Goal: Task Accomplishment & Management: Manage account settings

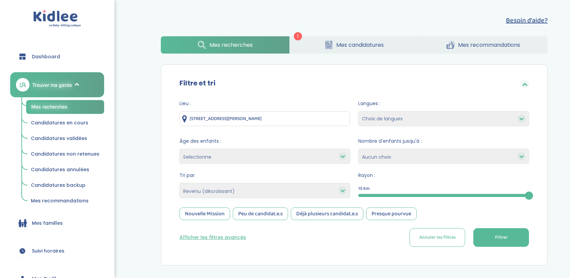
select select "salary_desc"
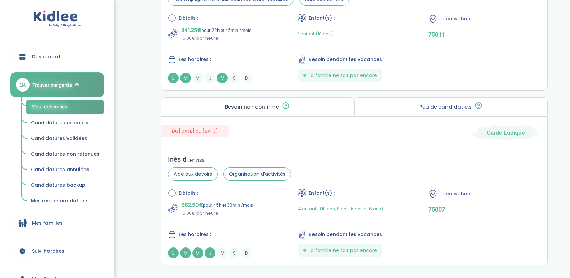
click at [59, 85] on span "Trouver ma garde" at bounding box center [52, 84] width 40 height 7
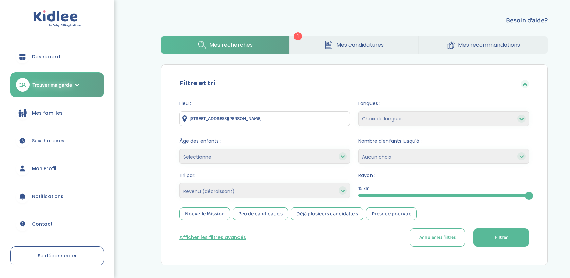
click at [58, 58] on span "Dashboard" at bounding box center [46, 56] width 28 height 7
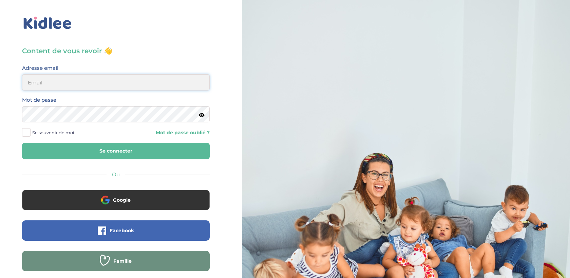
type input "trananne1305@gmail.com"
click at [60, 135] on span "Se souvenir de moi" at bounding box center [53, 132] width 42 height 9
click at [0, 0] on input "Se souvenir de moi" at bounding box center [0, 0] width 0 height 0
click at [73, 148] on button "Se connecter" at bounding box center [116, 151] width 188 height 17
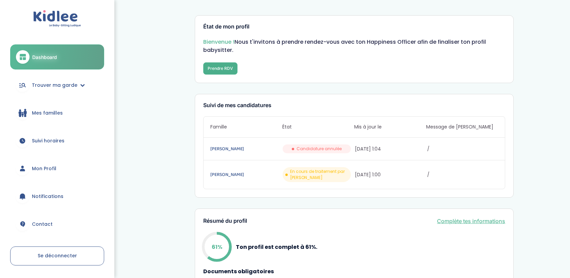
click at [226, 69] on button "Prendre RDV" at bounding box center [220, 68] width 34 height 12
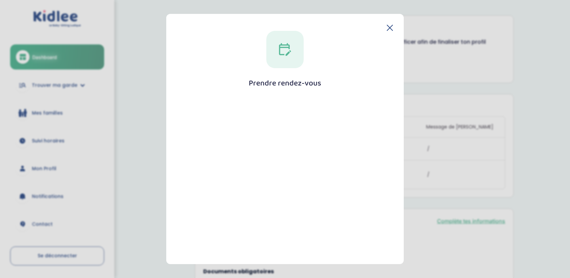
click at [384, 29] on header at bounding box center [285, 28] width 216 height 6
click at [388, 28] on icon at bounding box center [390, 28] width 6 height 6
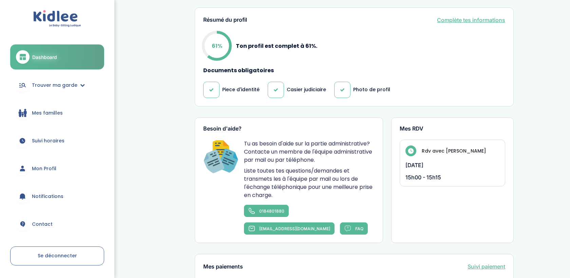
scroll to position [315, 0]
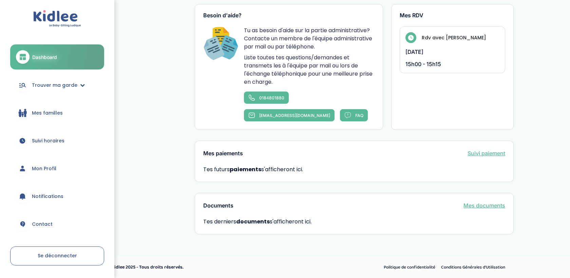
click at [62, 90] on link "Trouver ma garde" at bounding box center [57, 85] width 94 height 24
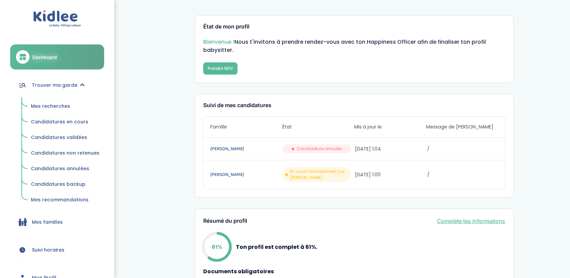
click at [55, 107] on span "Mes recherches" at bounding box center [50, 106] width 39 height 7
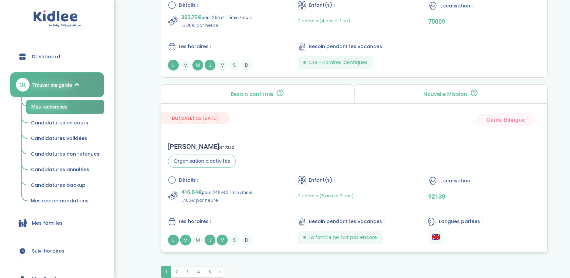
scroll to position [1833, 0]
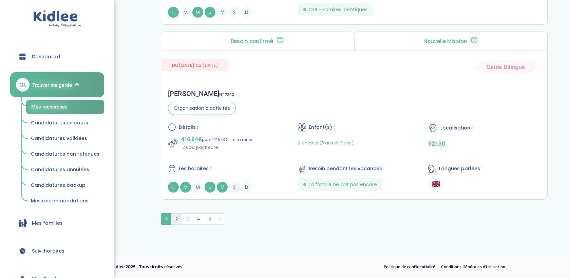
click at [177, 220] on span "2" at bounding box center [176, 220] width 11 height 12
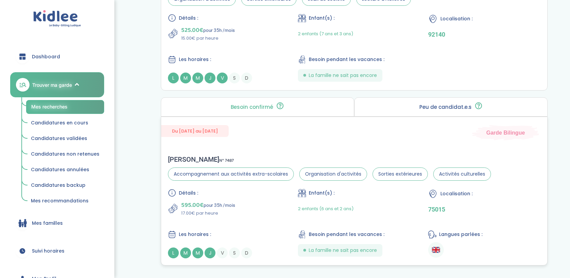
scroll to position [1886, 0]
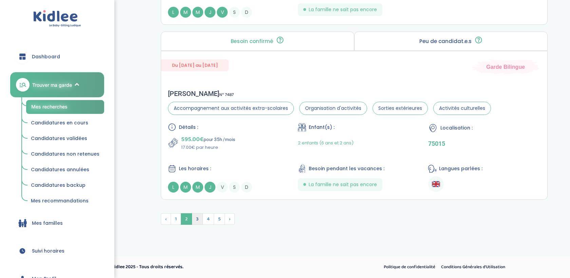
click at [201, 218] on span "3" at bounding box center [197, 220] width 11 height 12
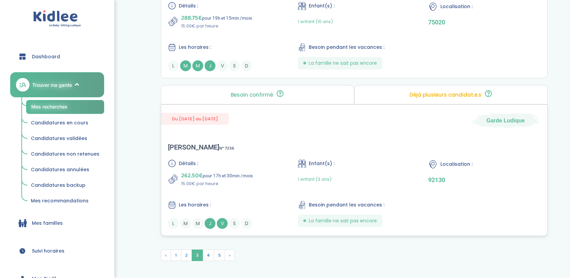
scroll to position [1768, 0]
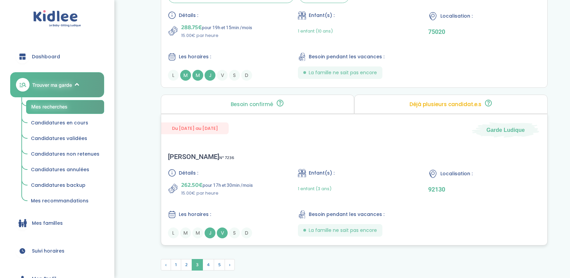
click at [288, 156] on div "Julia B . N° 7236 Détails : 262.50€ pour 17h et 30min /mois 15.00€ par heure En…" at bounding box center [354, 195] width 386 height 99
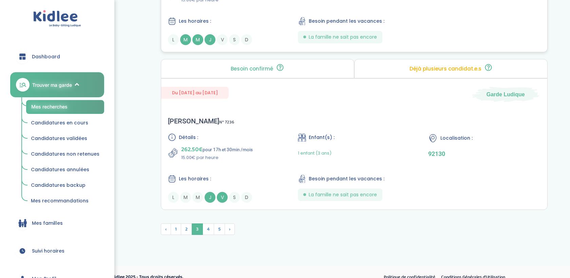
scroll to position [1814, 0]
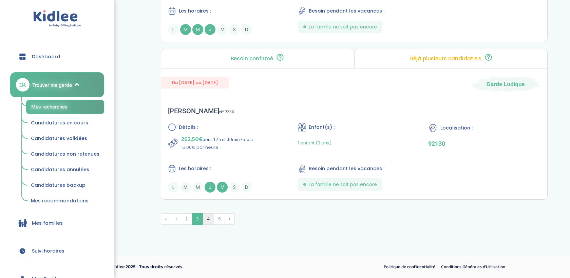
click at [209, 219] on span "4" at bounding box center [209, 220] width 12 height 12
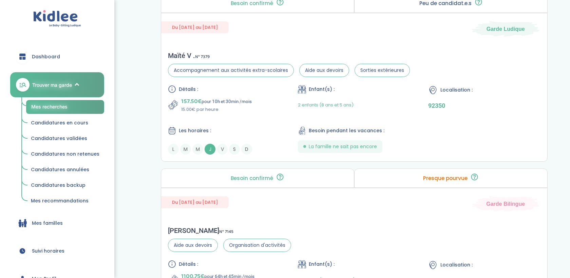
scroll to position [1011, 0]
click at [282, 126] on div "Détails : 157.50€ pour 10h et 30min /mois 15.00€ par heure Enfant(s) : 2 enfant…" at bounding box center [354, 120] width 373 height 70
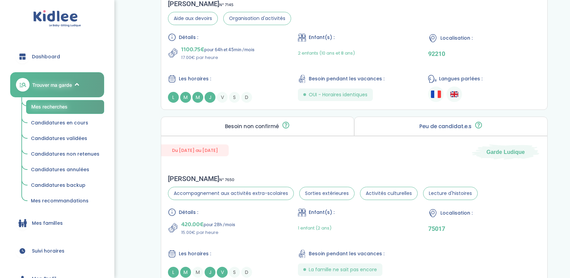
scroll to position [1250, 0]
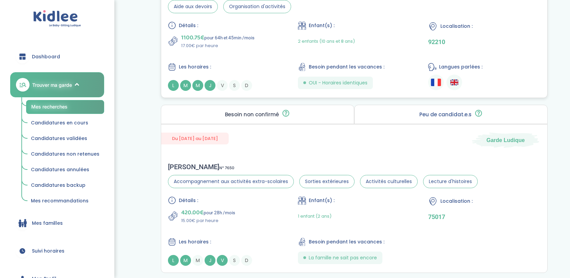
click at [251, 57] on div "Détails : 1100.75€ pour 64h et 45min /mois 17.00€ par heure Enfant(s) : 2 enfan…" at bounding box center [354, 56] width 373 height 70
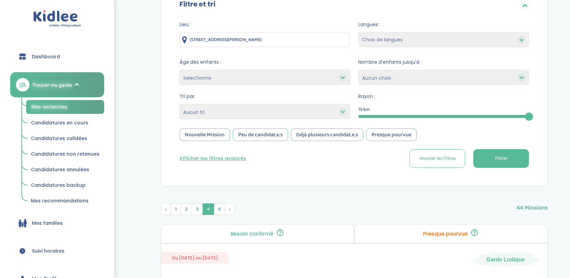
scroll to position [0, 0]
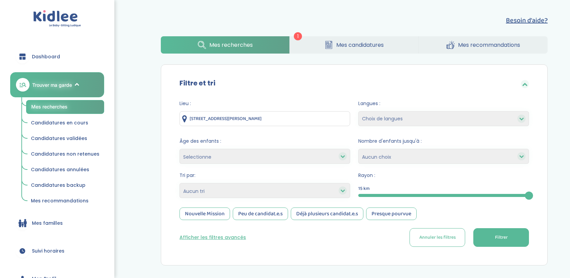
click at [225, 194] on select "Heures par semaine (croissant) Heures par semaine (décroissant) Date de démarra…" at bounding box center [265, 190] width 171 height 15
click at [180, 183] on select "Heures par semaine (croissant) Heures par semaine (décroissant) Date de démarra…" at bounding box center [265, 190] width 171 height 15
click at [226, 196] on select "Heures par semaine (croissant) Heures par semaine (décroissant) Date de démarra…" at bounding box center [265, 190] width 171 height 15
select select "salary_desc"
click at [180, 183] on select "Heures par semaine (croissant) Heures par semaine (décroissant) Date de démarra…" at bounding box center [265, 190] width 171 height 15
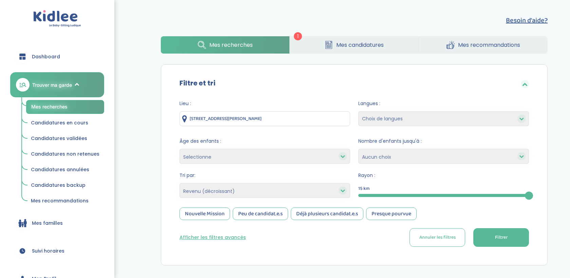
click at [497, 244] on button "Filtrer" at bounding box center [502, 237] width 56 height 19
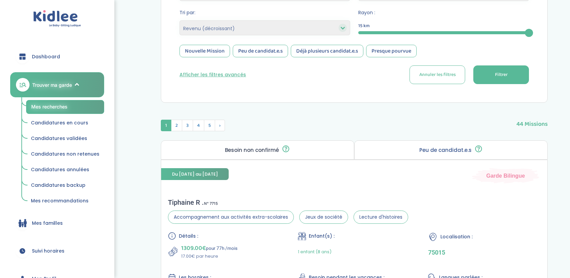
scroll to position [207, 0]
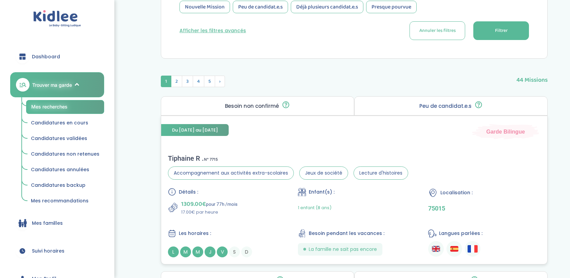
click at [395, 206] on div "1 enfant (8 ans)" at bounding box center [354, 208] width 112 height 16
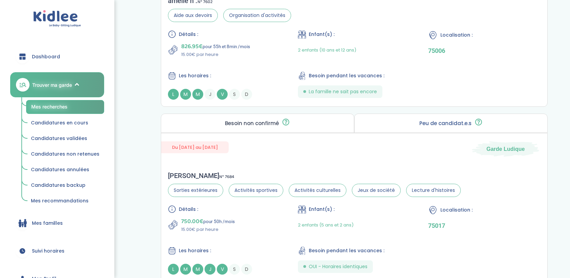
scroll to position [1244, 0]
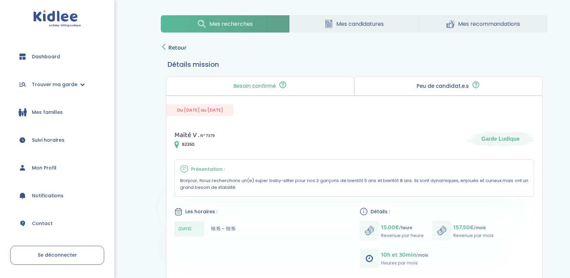
click at [169, 44] on span "Retour" at bounding box center [177, 48] width 18 height 10
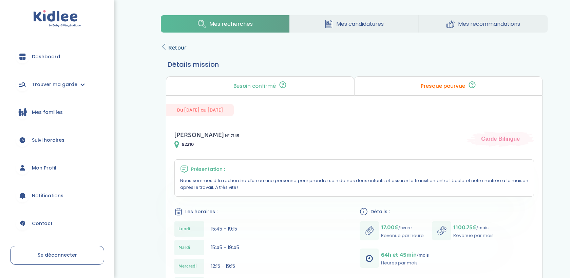
click at [179, 47] on span "Retour" at bounding box center [177, 48] width 18 height 10
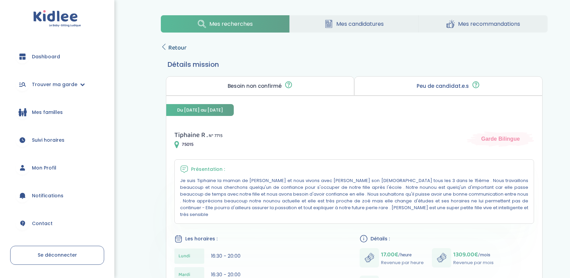
click at [182, 49] on span "Retour" at bounding box center [177, 48] width 18 height 10
